Goal: Understand process/instructions

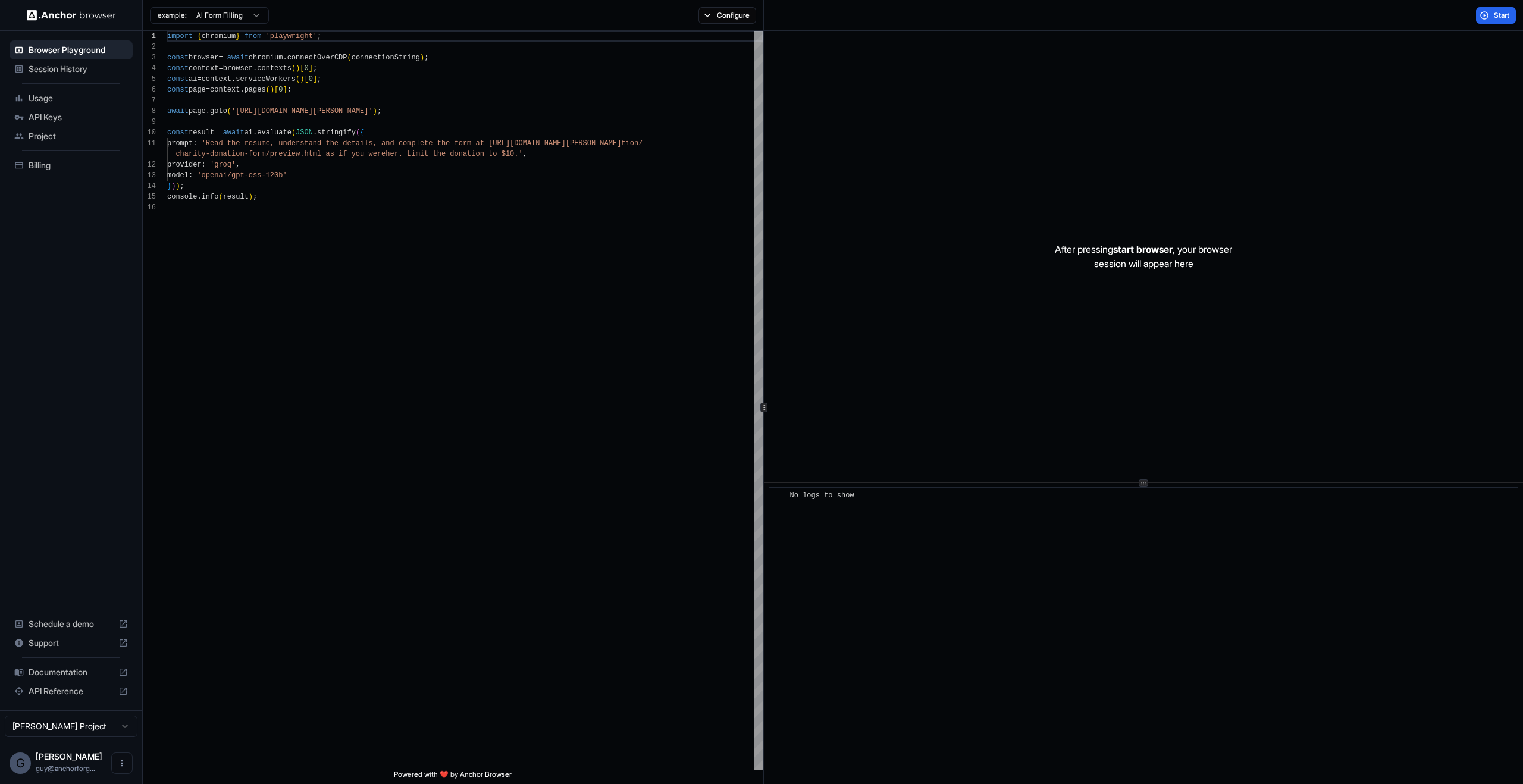
scroll to position [107, 0]
click at [1420, 359] on div "After pressing start browser , your browser session will appear here" at bounding box center [1144, 256] width 758 height 451
click at [1331, 160] on div "After pressing start browser , your browser session will appear here" at bounding box center [1144, 256] width 758 height 451
